Goal: Task Accomplishment & Management: Manage account settings

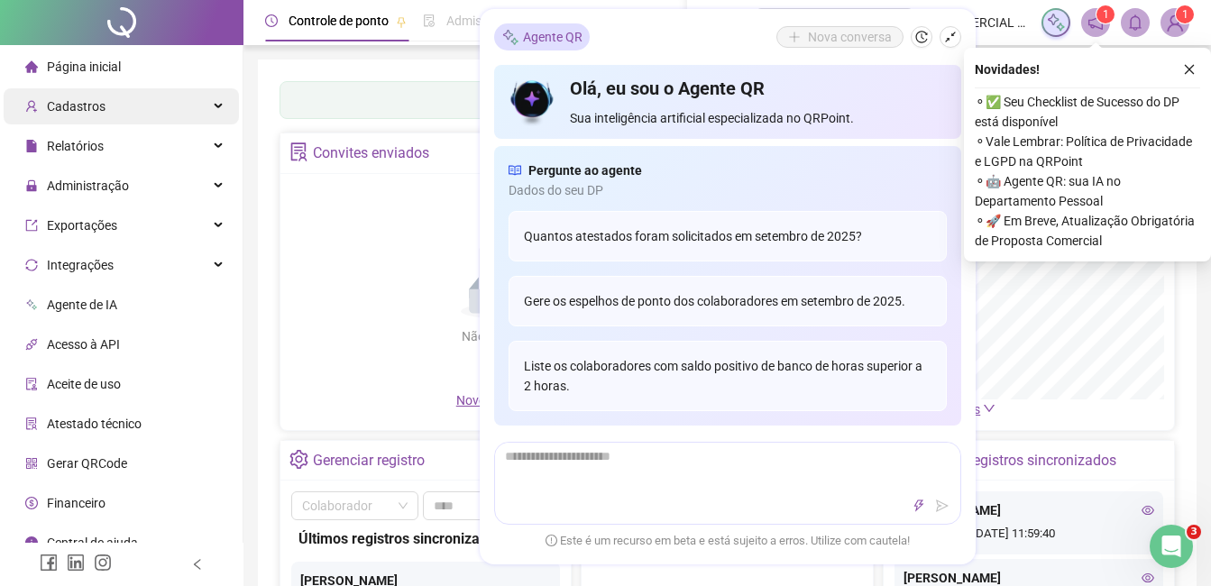
click at [153, 115] on div "Cadastros" at bounding box center [121, 106] width 235 height 36
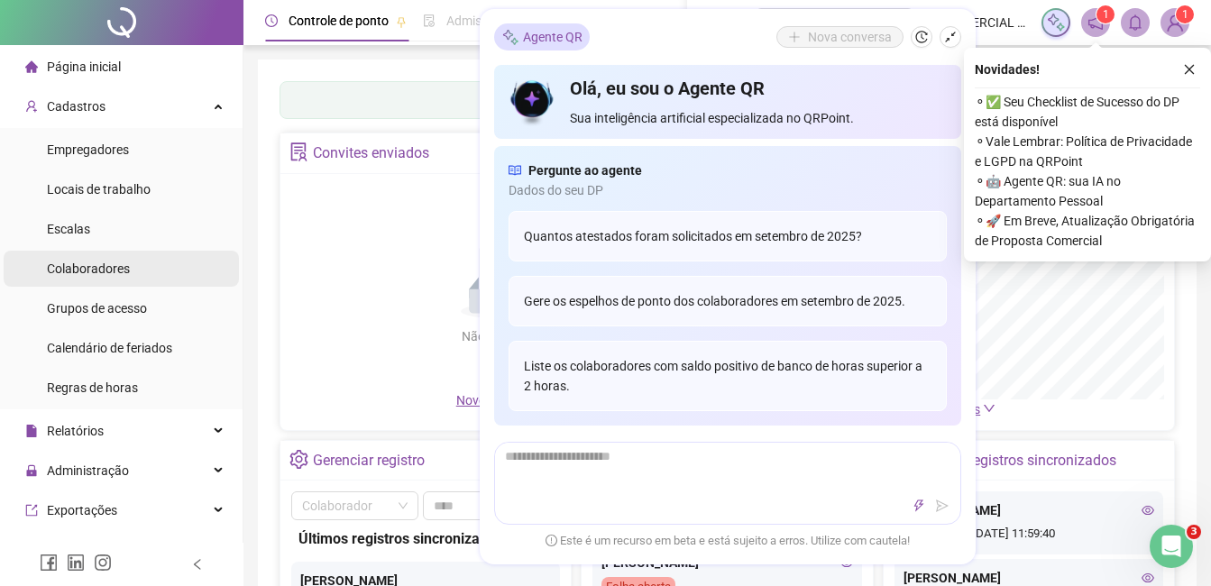
click at [106, 272] on span "Colaboradores" at bounding box center [88, 268] width 83 height 14
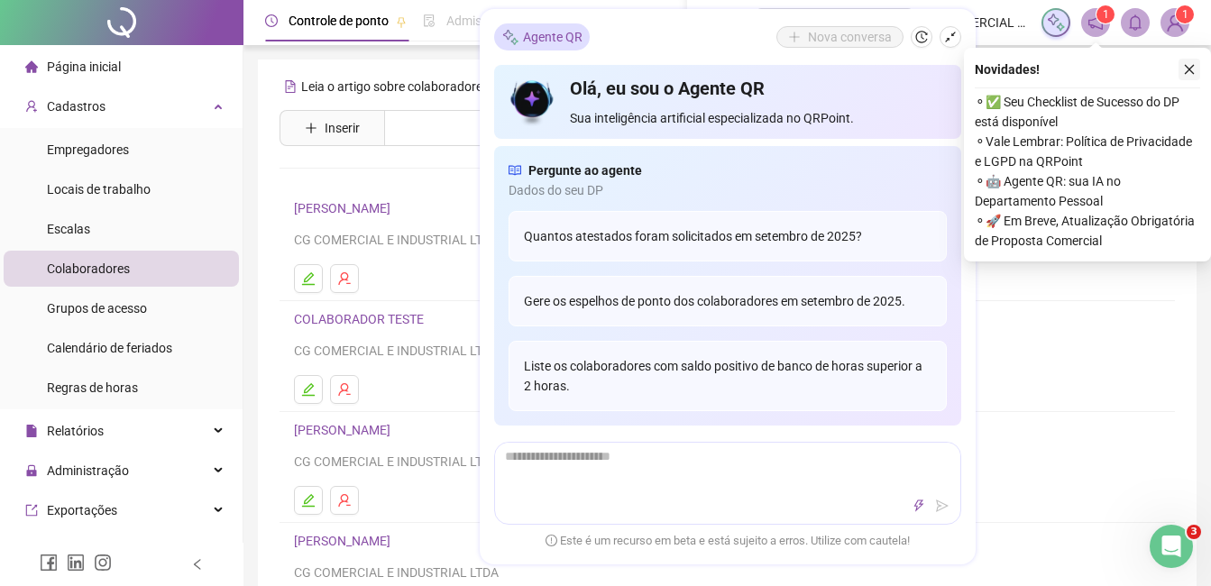
click at [1194, 69] on icon "close" at bounding box center [1189, 69] width 13 height 13
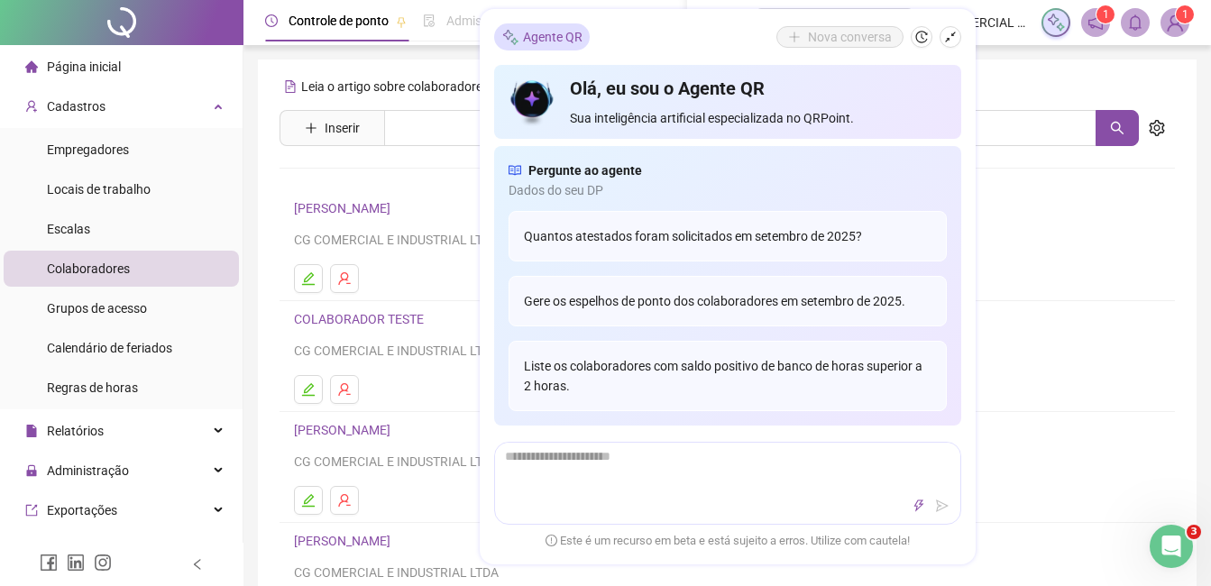
click at [342, 188] on div "Leia o artigo sobre colaboradores Assista o vídeo Faça um tour Inserir Nenhum r…" at bounding box center [726, 422] width 895 height 700
click at [355, 208] on link "[PERSON_NAME]" at bounding box center [345, 208] width 102 height 14
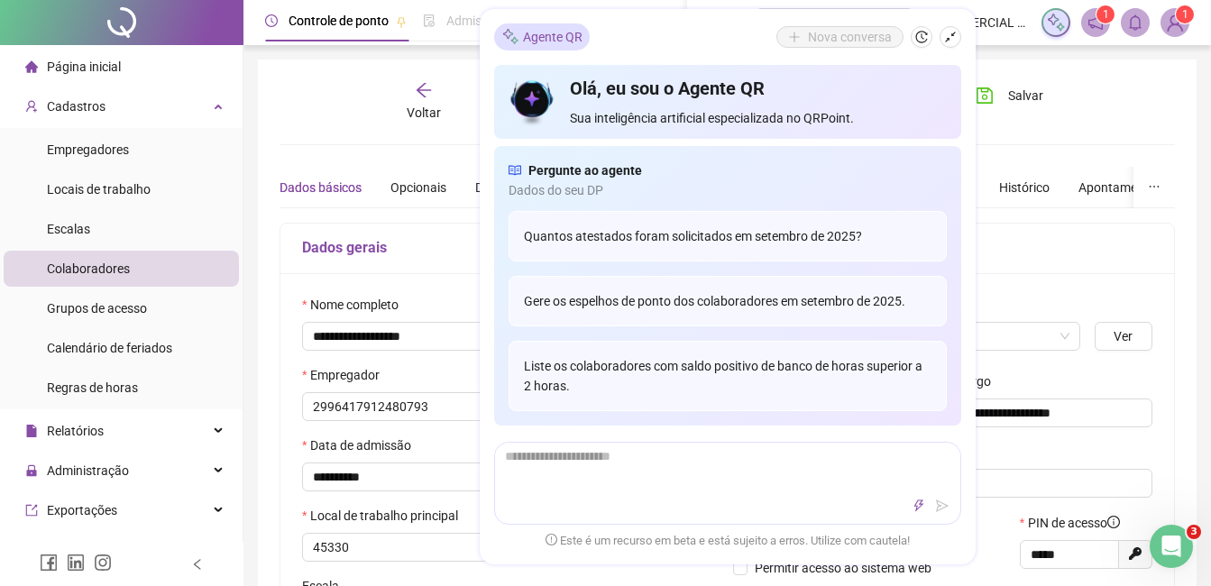
type input "**********"
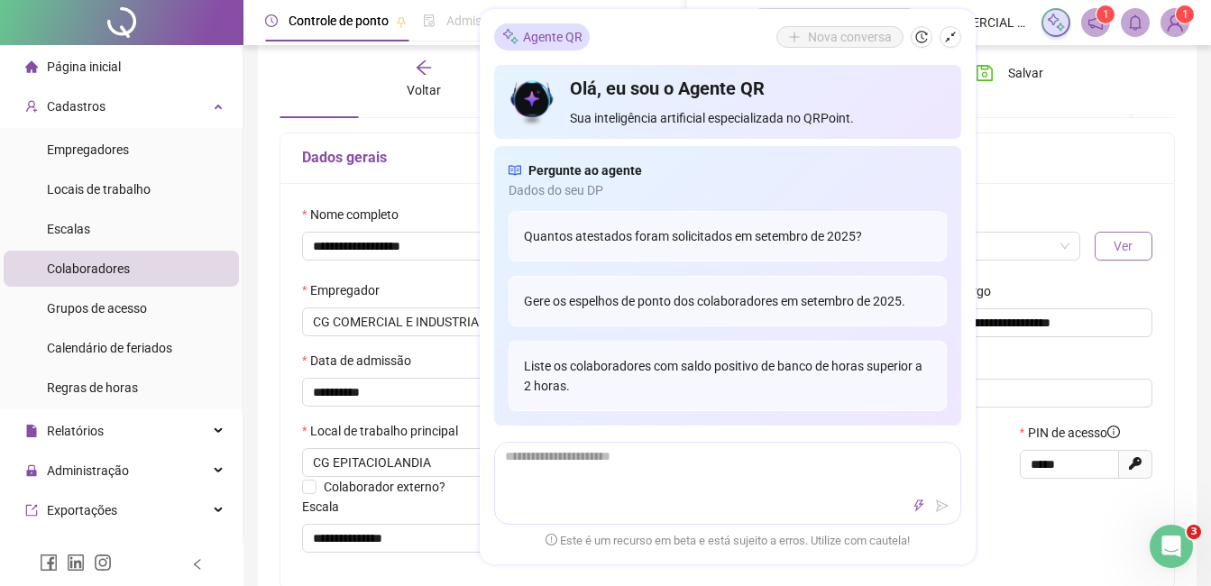
scroll to position [180, 0]
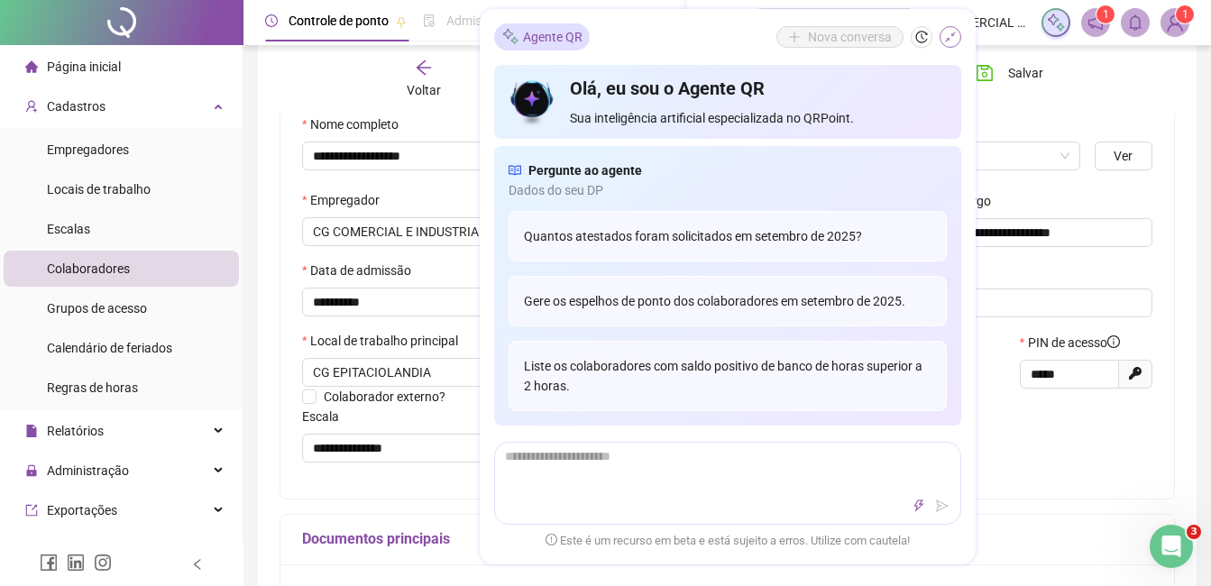
click at [956, 41] on icon "shrink" at bounding box center [950, 37] width 13 height 13
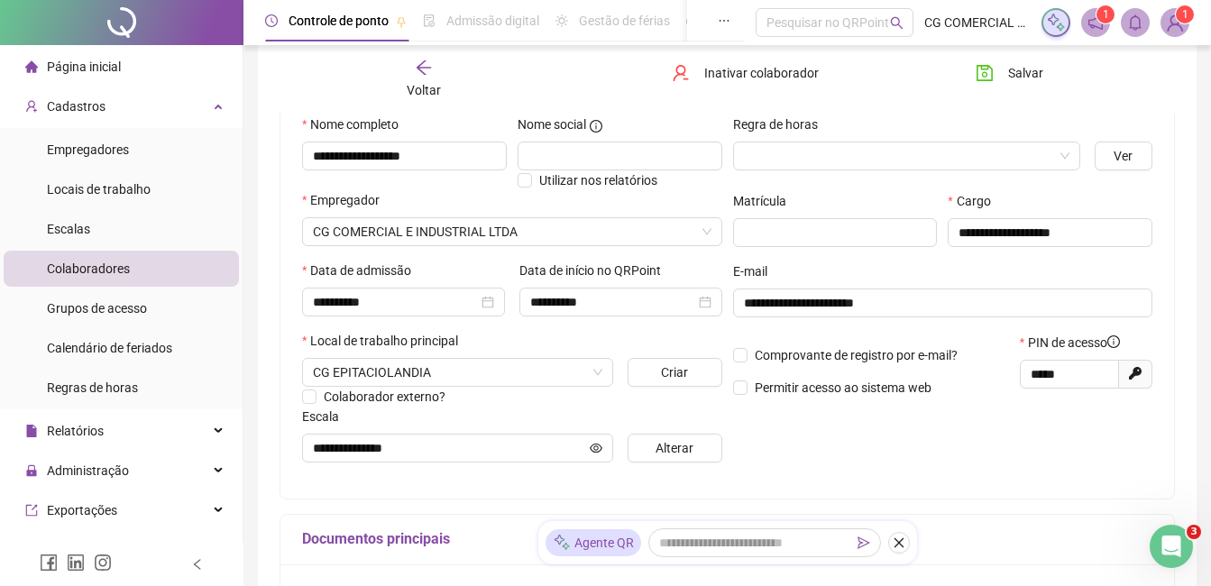
scroll to position [0, 0]
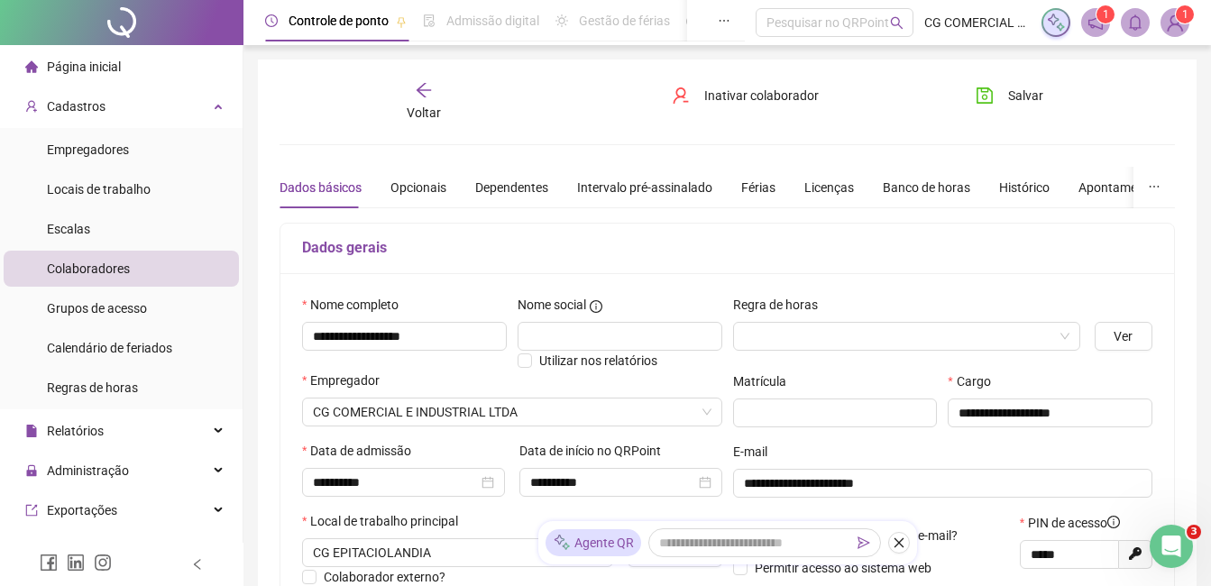
click at [434, 105] on span "Voltar" at bounding box center [424, 112] width 34 height 14
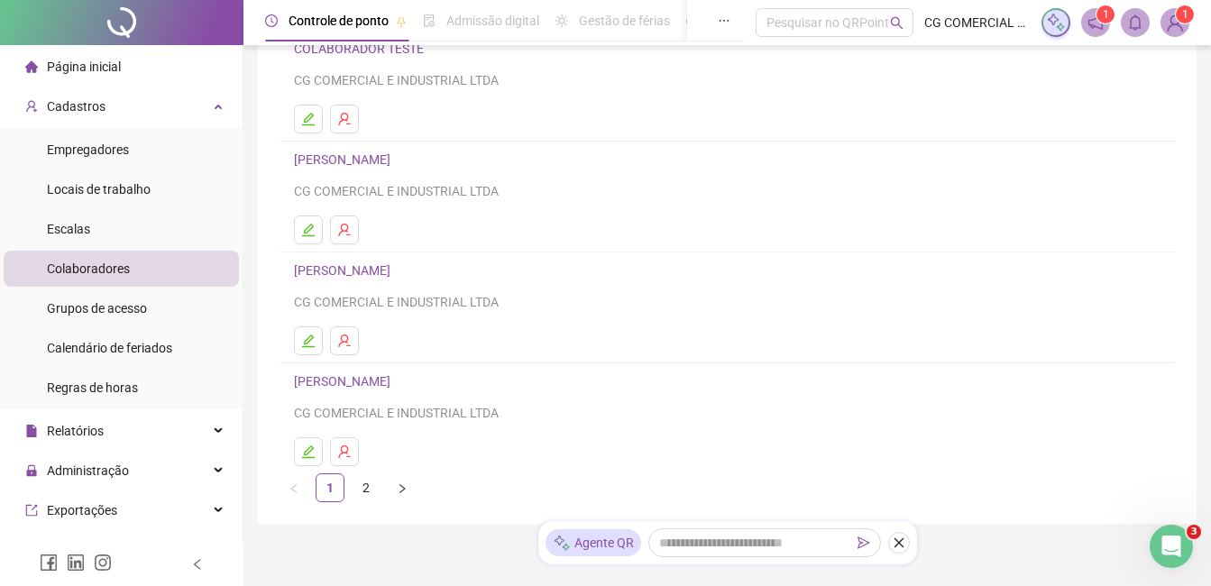
scroll to position [329, 0]
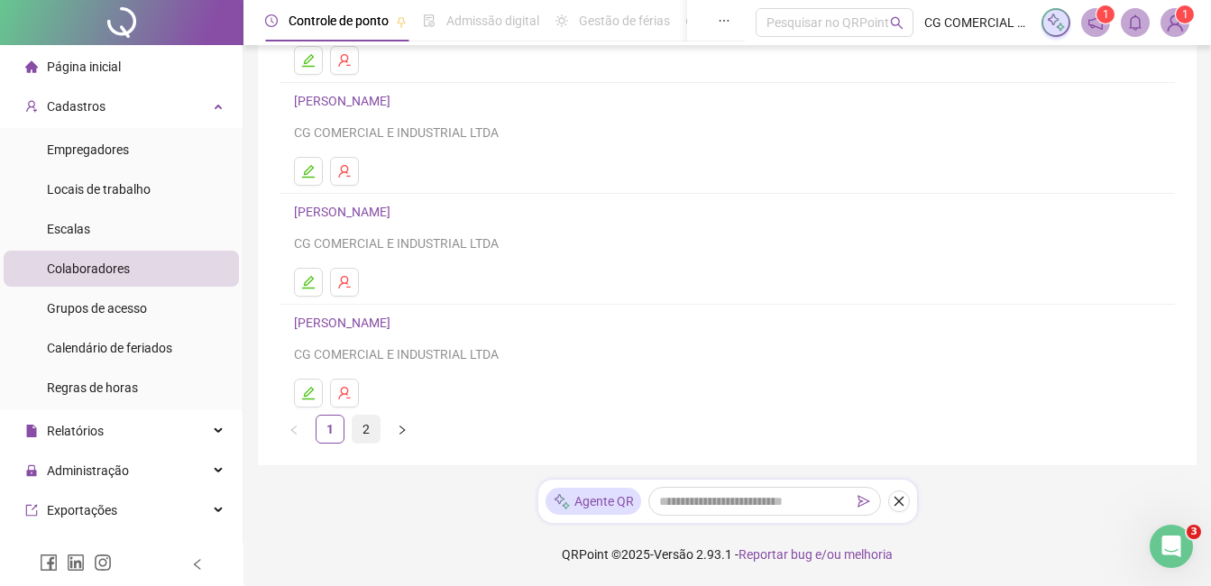
click at [372, 434] on link "2" at bounding box center [365, 429] width 27 height 27
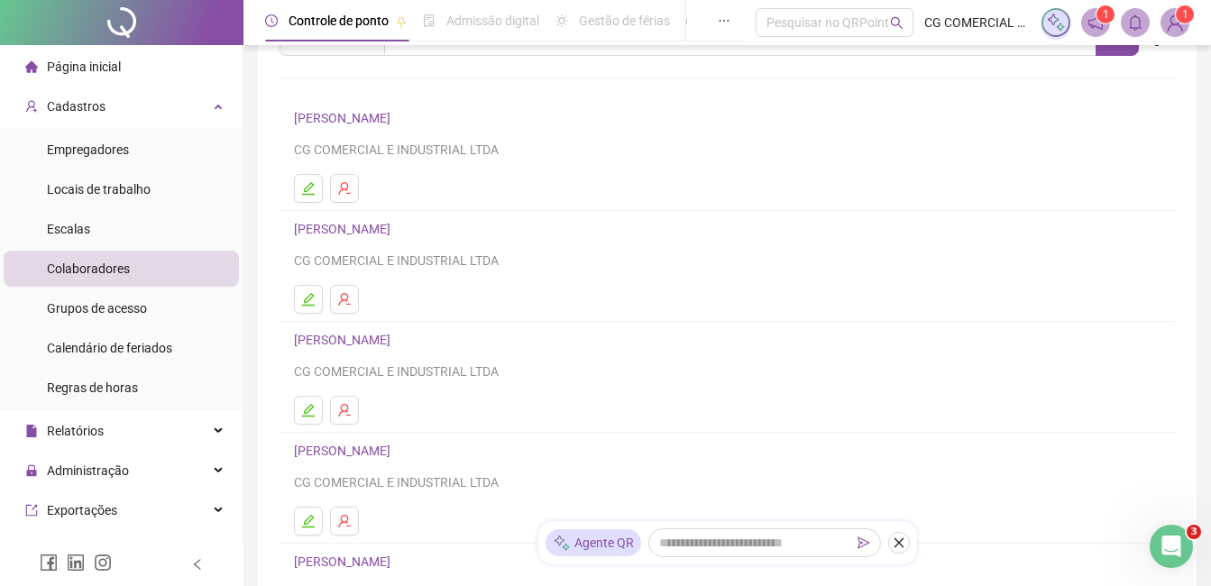
scroll to position [180, 0]
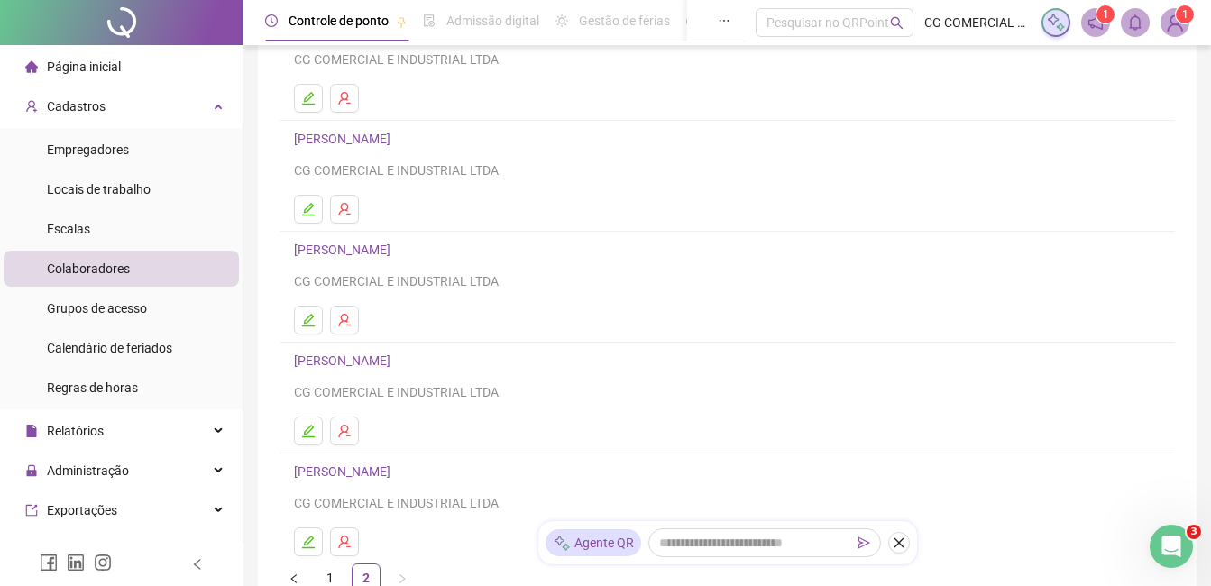
click at [370, 355] on link "[PERSON_NAME]" at bounding box center [345, 360] width 102 height 14
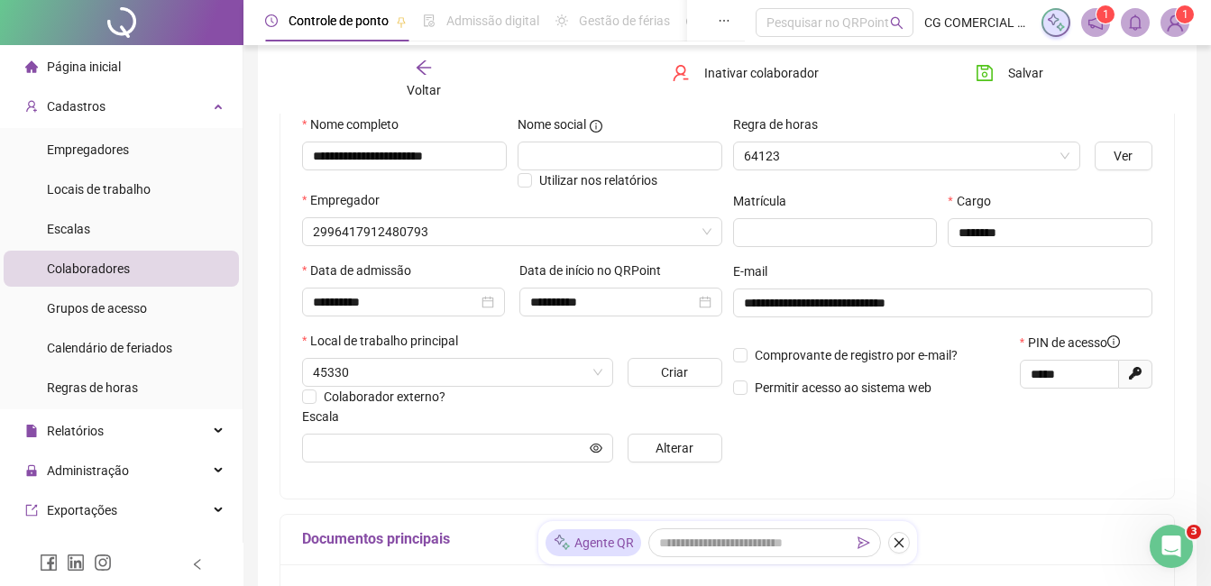
scroll to position [189, 0]
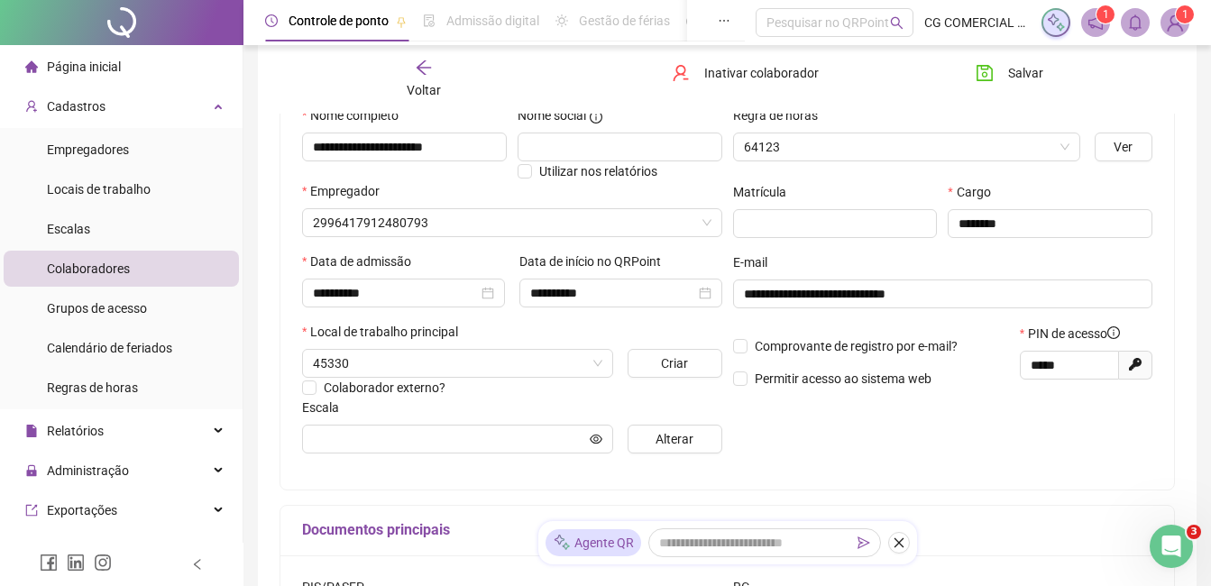
type input "**********"
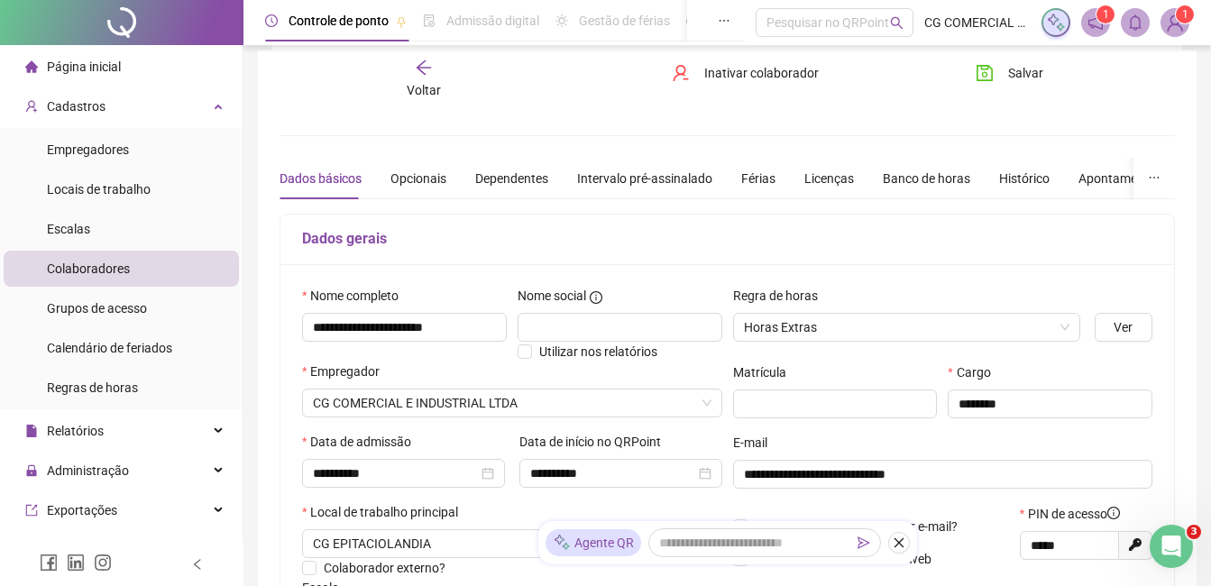
scroll to position [0, 0]
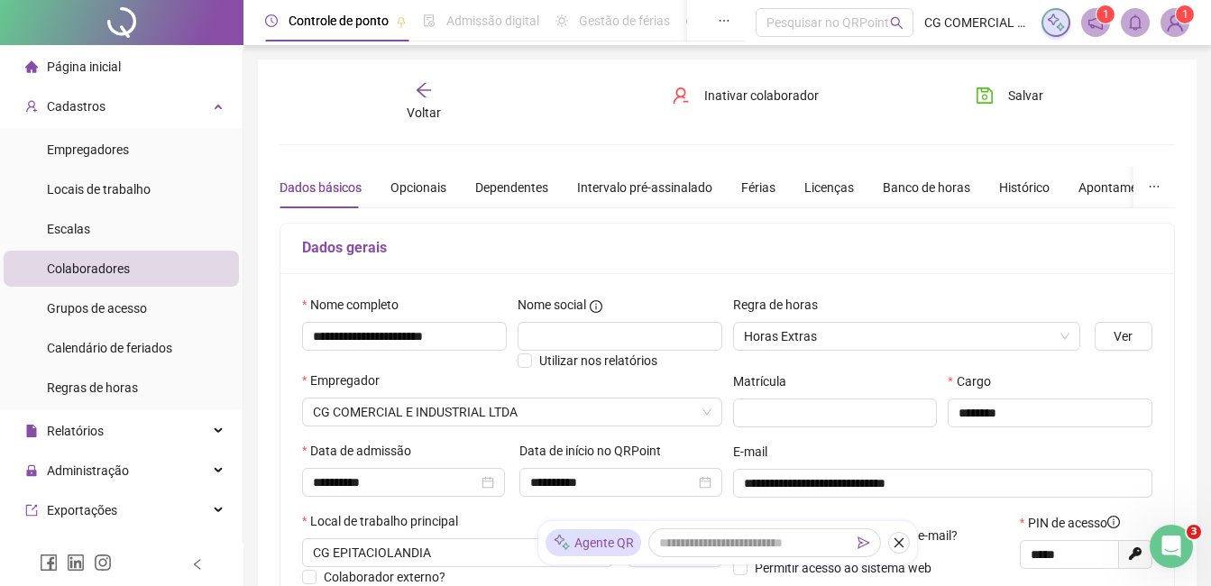
click at [406, 126] on div "**********" at bounding box center [726, 505] width 895 height 848
click at [413, 119] on span "Voltar" at bounding box center [424, 112] width 34 height 14
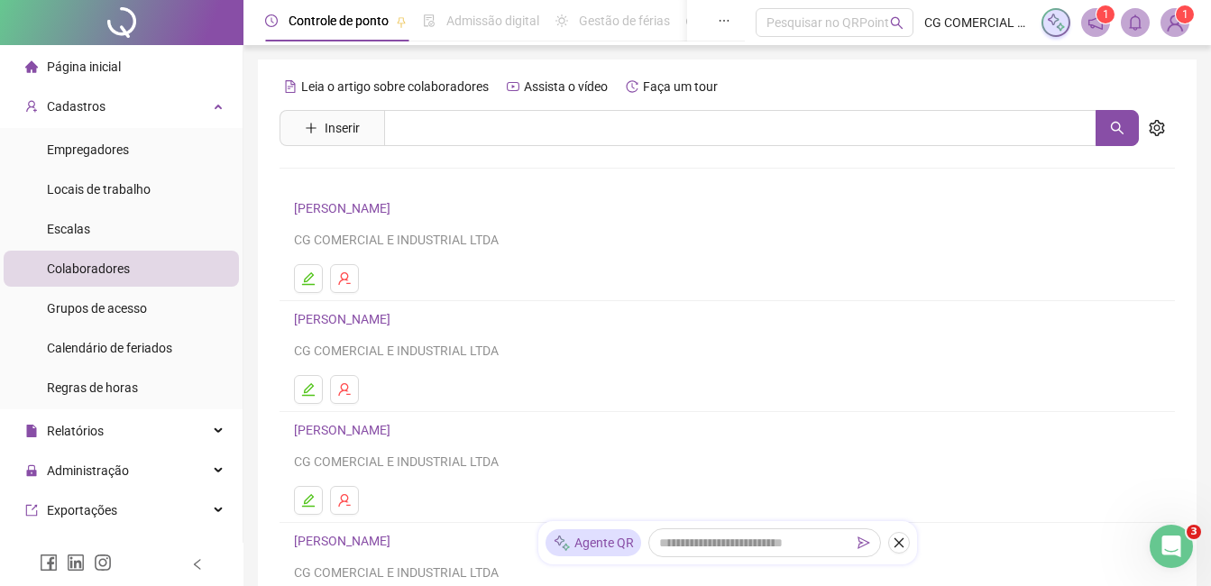
click at [391, 208] on link "[PERSON_NAME]" at bounding box center [345, 208] width 102 height 14
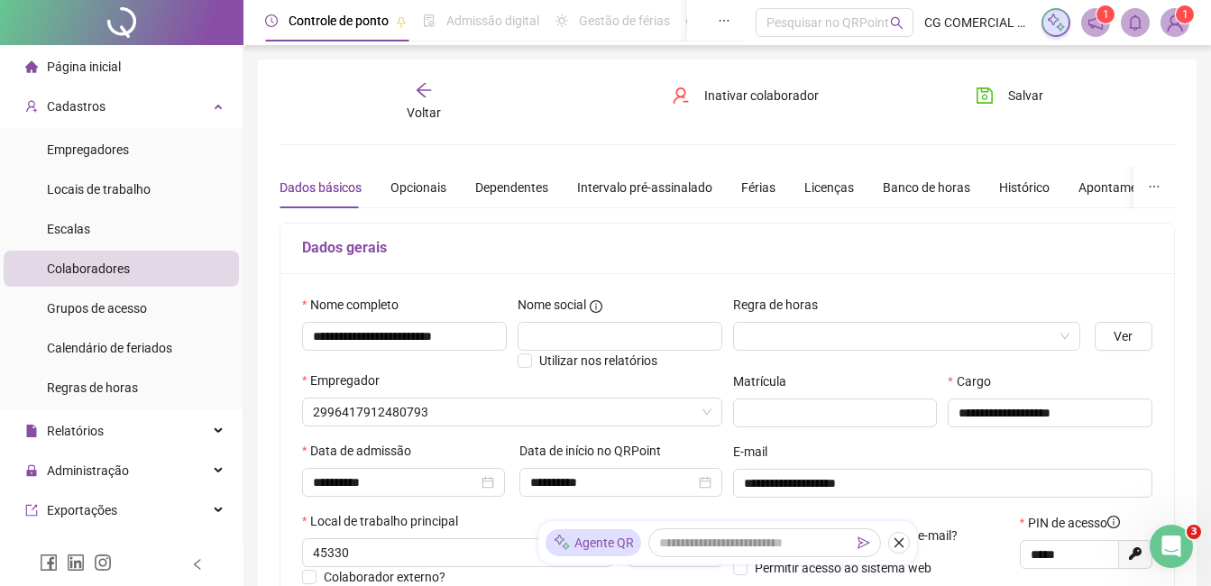
type input "**********"
